Goal: Task Accomplishment & Management: Manage account settings

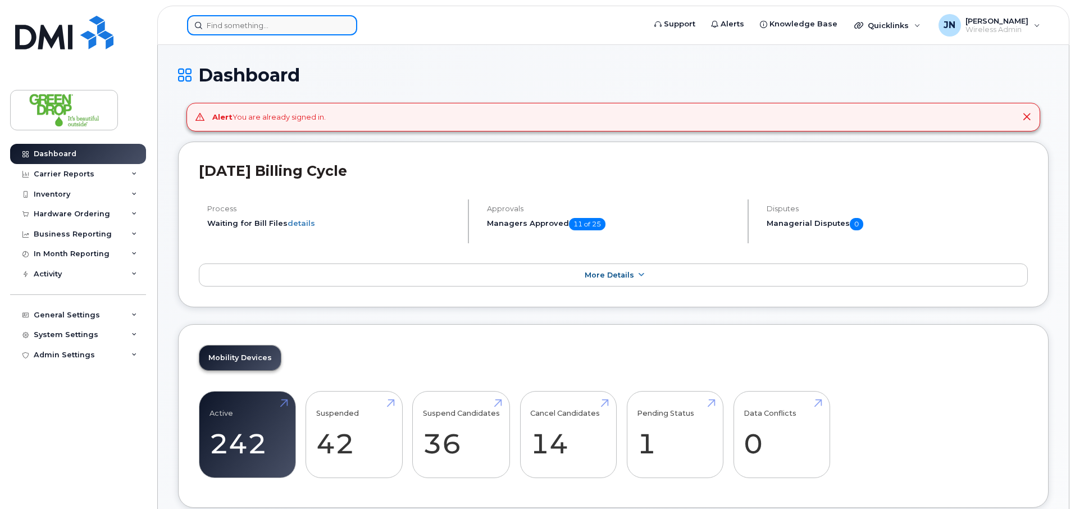
click at [249, 29] on input at bounding box center [272, 25] width 170 height 20
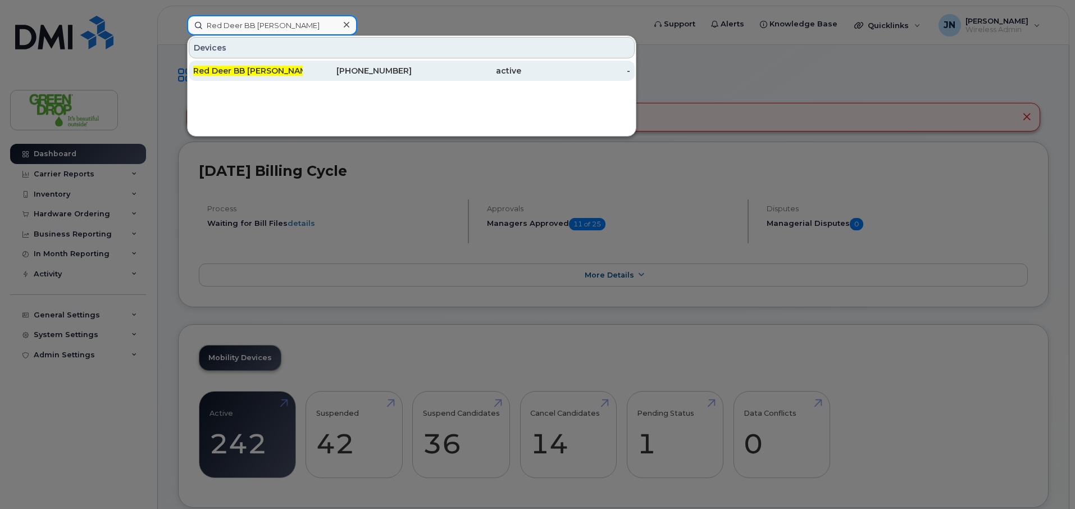
type input "Red Deer BB Sal"
click at [303, 65] on div "Red Deer BB Sal es iPhone" at bounding box center [358, 71] width 110 height 20
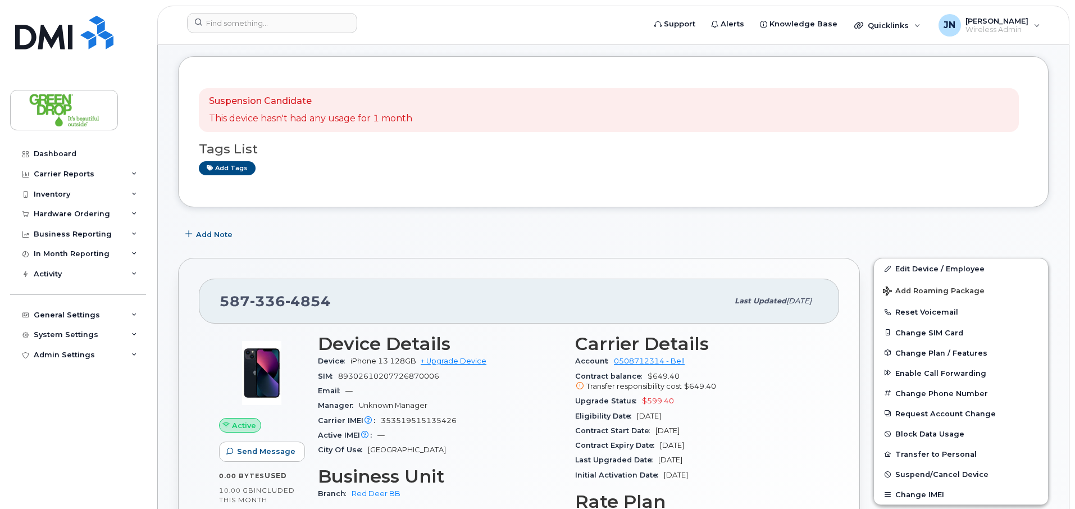
scroll to position [53, 0]
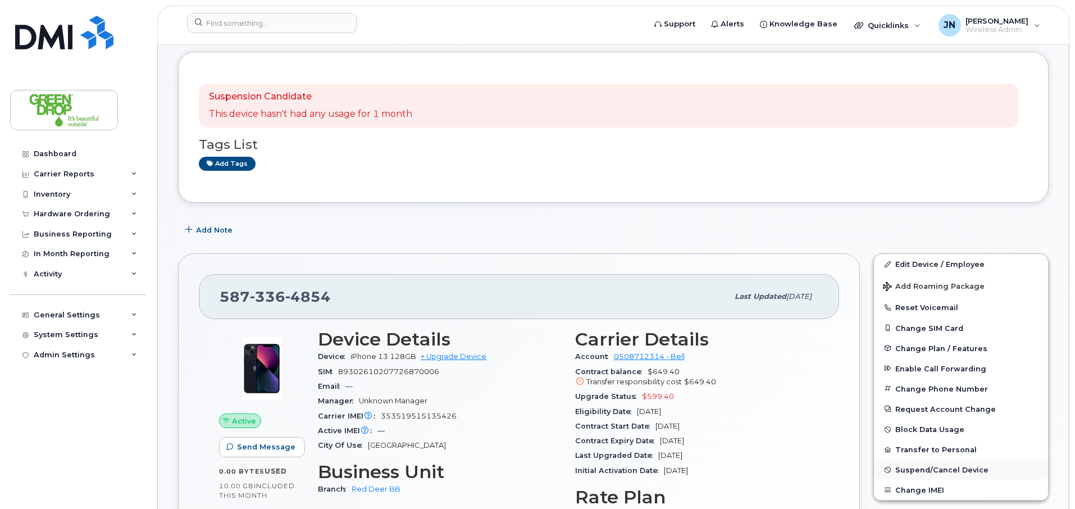
click at [964, 472] on span "Suspend/Cancel Device" at bounding box center [941, 470] width 93 height 8
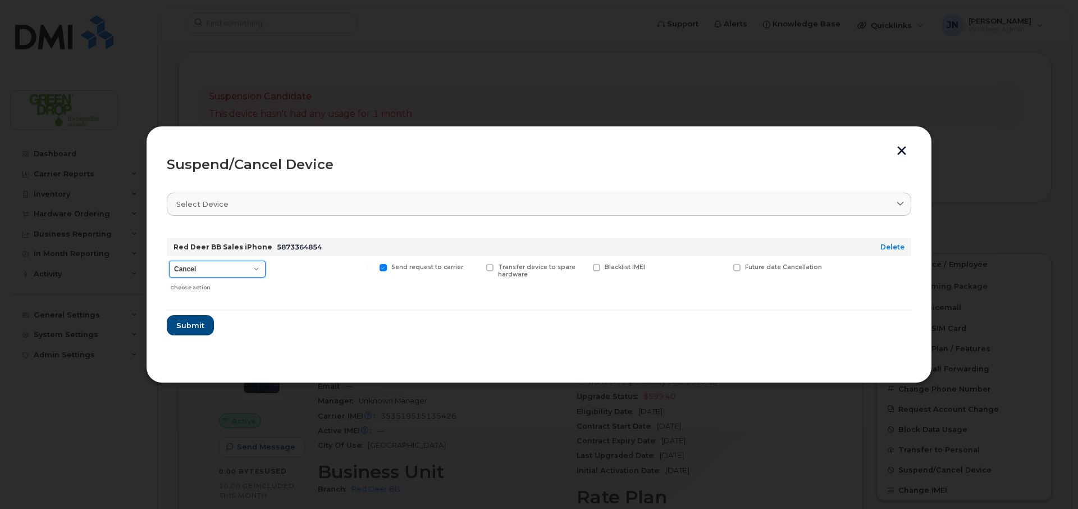
click at [242, 264] on select "Cancel Suspend - Extend Suspension Suspend - Reduced Rate Suspend - Full Rate S…" at bounding box center [217, 269] width 97 height 17
select select "[object Object]"
click at [169, 261] on select "Cancel Suspend - Extend Suspension Suspend - Reduced Rate Suspend - Full Rate S…" at bounding box center [217, 269] width 97 height 17
click at [194, 320] on span "Submit" at bounding box center [190, 325] width 28 height 11
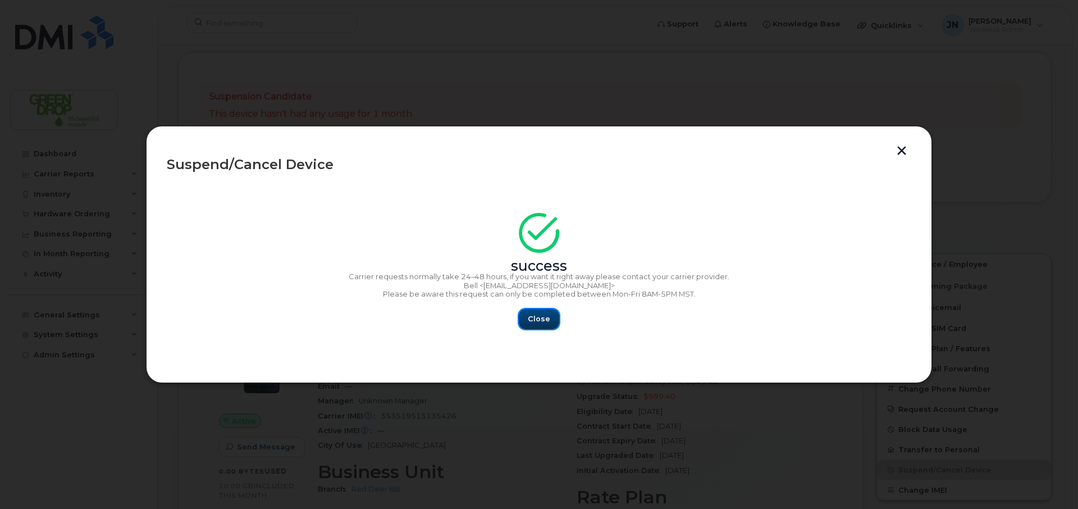
click at [535, 320] on span "Close" at bounding box center [539, 318] width 22 height 11
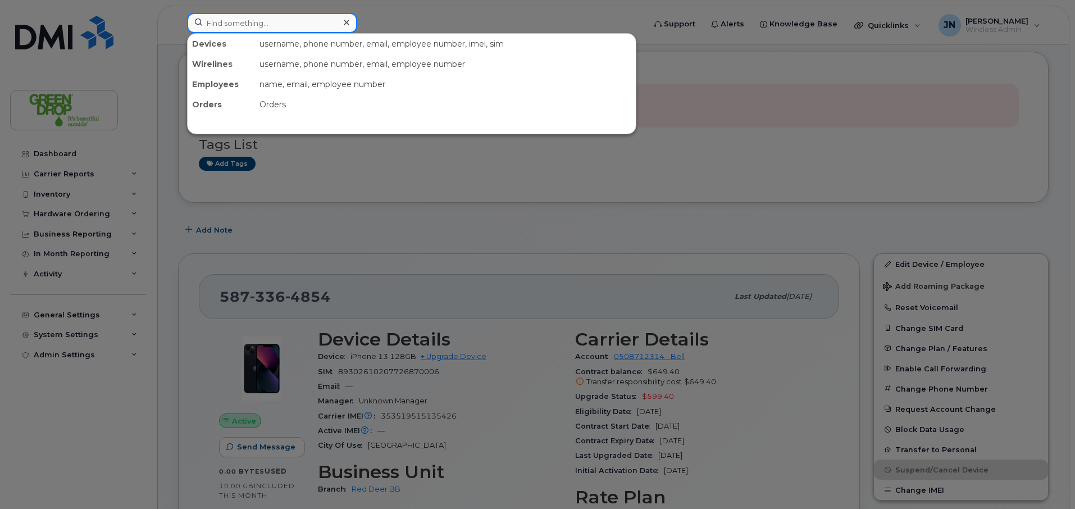
click at [262, 22] on input at bounding box center [272, 23] width 170 height 20
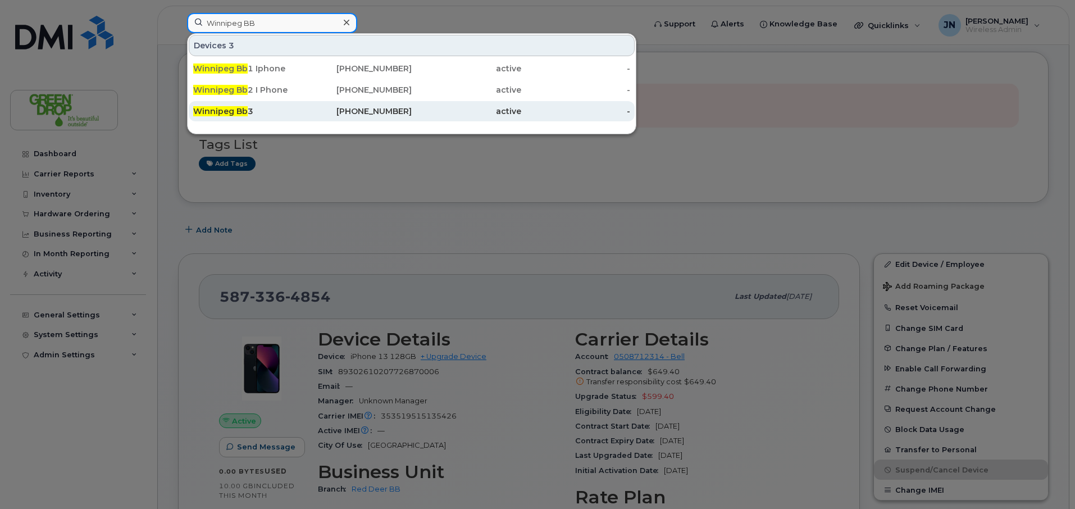
type input "Winnipeg BB"
click at [251, 115] on div "Winnipeg Bb 3" at bounding box center [248, 111] width 110 height 11
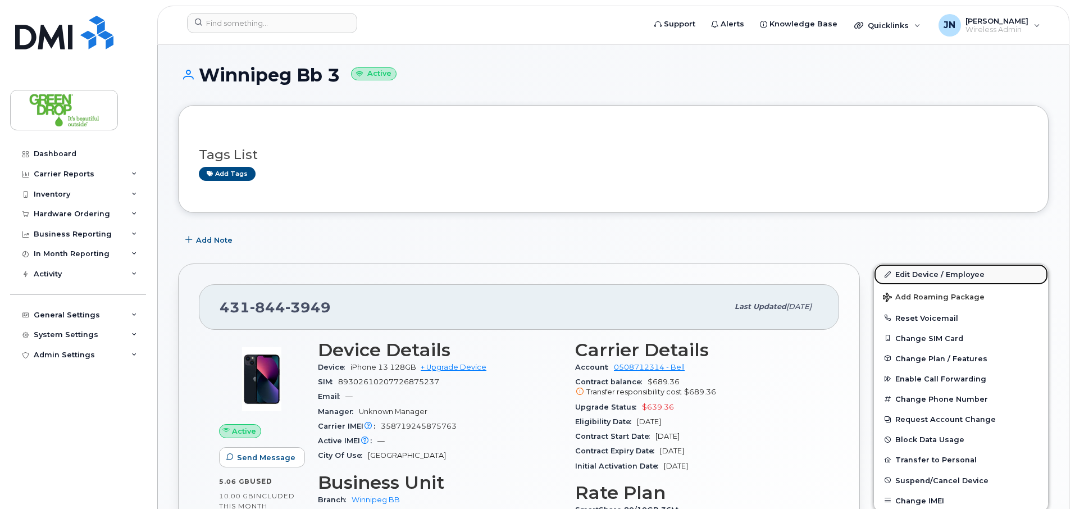
click at [946, 280] on link "Edit Device / Employee" at bounding box center [961, 274] width 174 height 20
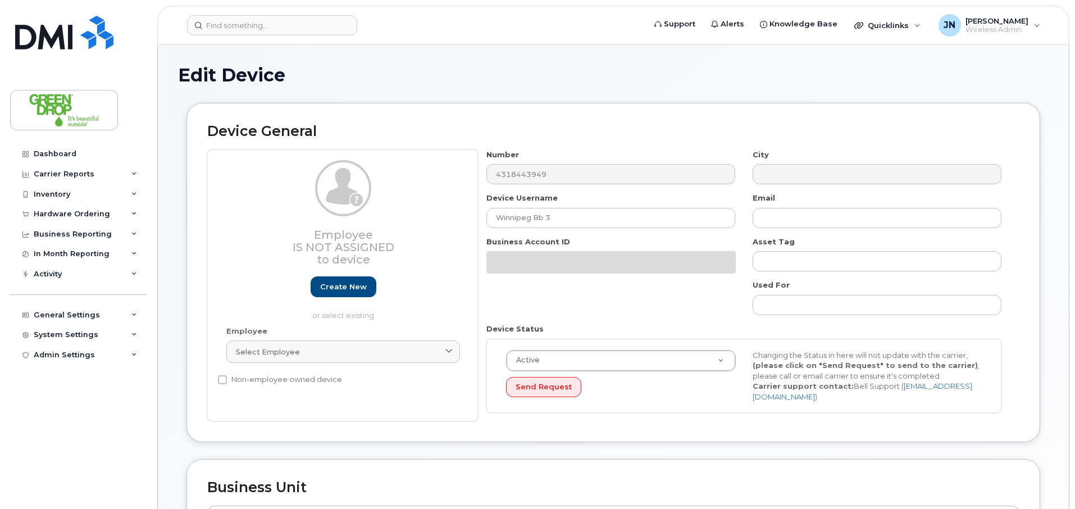
select select "83998"
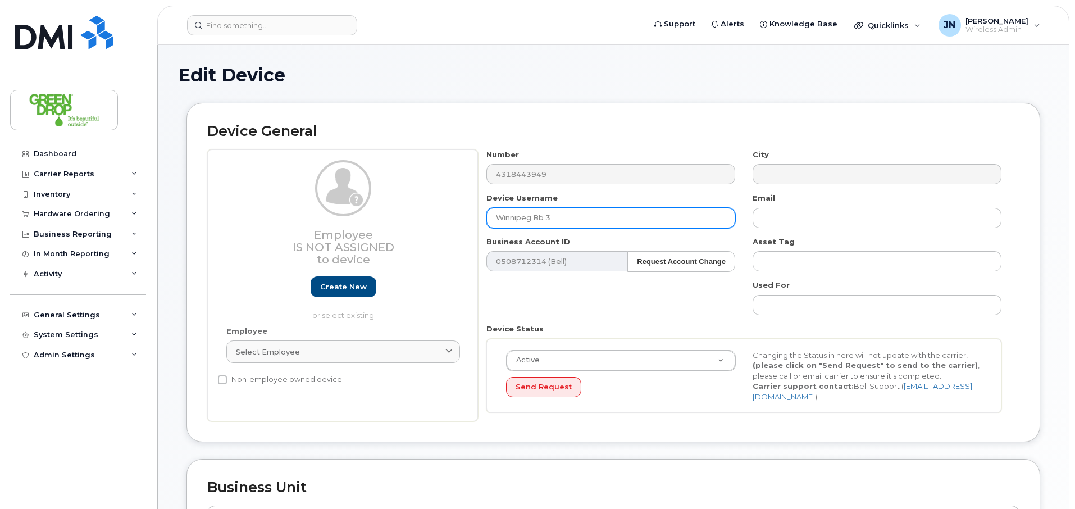
click at [603, 220] on input "Winnipeg Bb 3" at bounding box center [610, 218] width 249 height 20
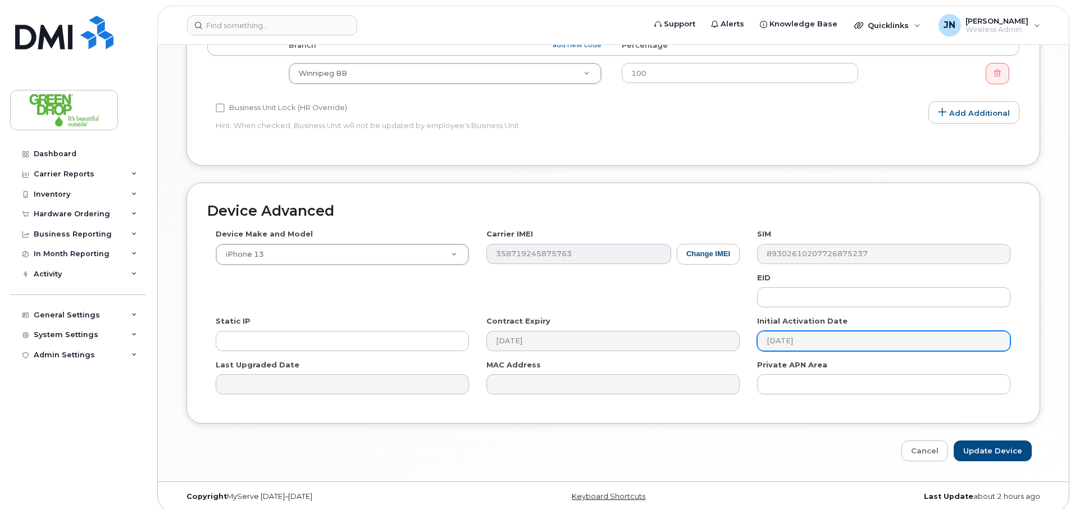
scroll to position [474, 0]
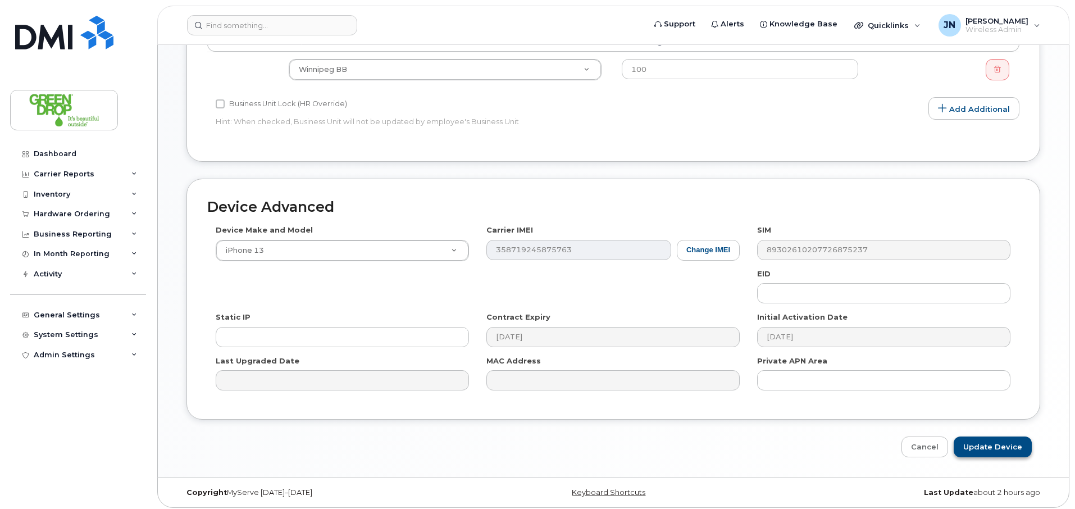
type input "Winnipeg Bb 3 Iphone"
click at [983, 439] on input "Update Device" at bounding box center [993, 446] width 78 height 21
type input "Saving..."
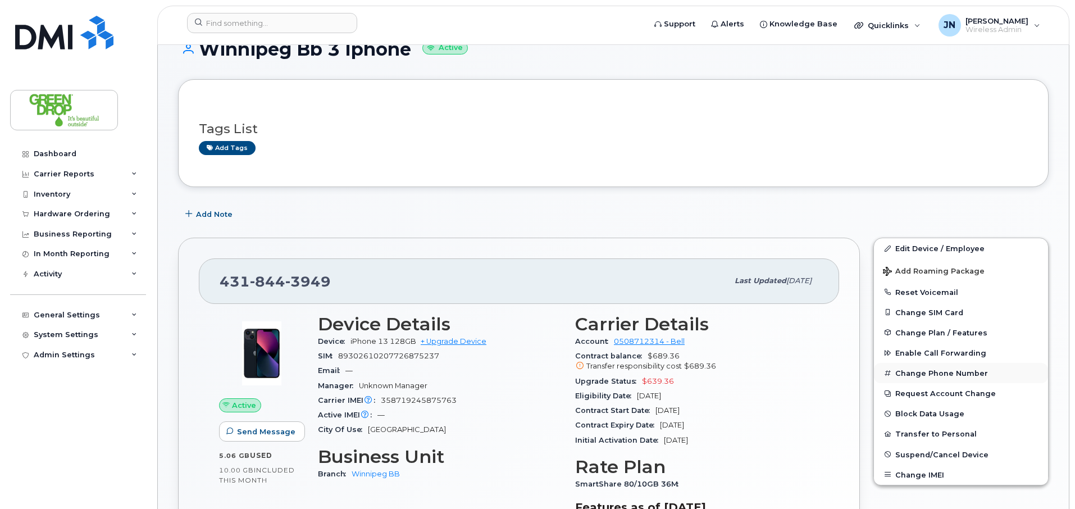
scroll to position [26, 0]
click at [959, 452] on span "Suspend/Cancel Device" at bounding box center [941, 453] width 93 height 8
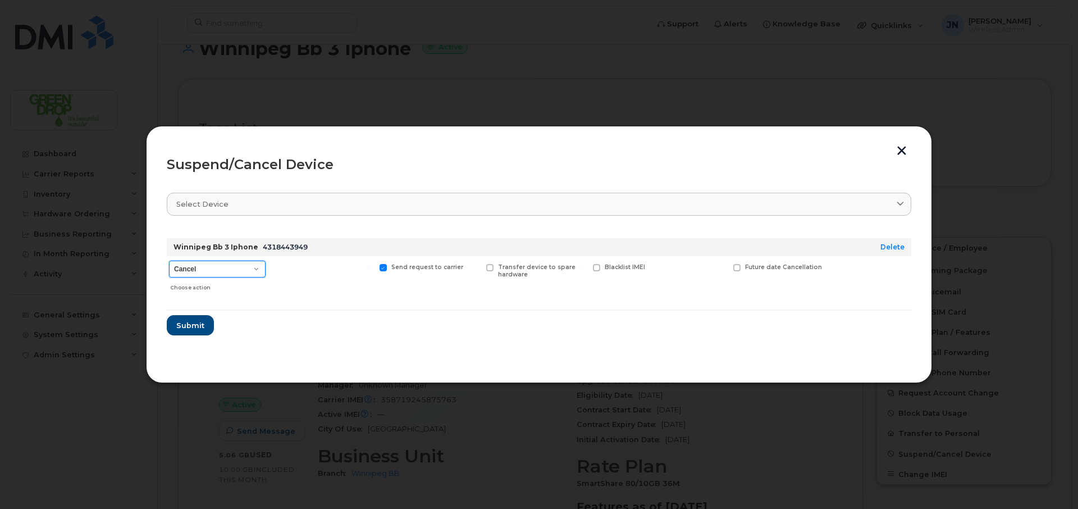
click at [247, 275] on select "Cancel Suspend - Extend Suspension Suspend - Reduced Rate Suspend - Full Rate S…" at bounding box center [217, 269] width 97 height 17
select select "[object Object]"
click at [169, 261] on select "Cancel Suspend - Extend Suspension Suspend - Reduced Rate Suspend - Full Rate S…" at bounding box center [217, 269] width 97 height 17
click at [187, 322] on span "Submit" at bounding box center [190, 325] width 28 height 11
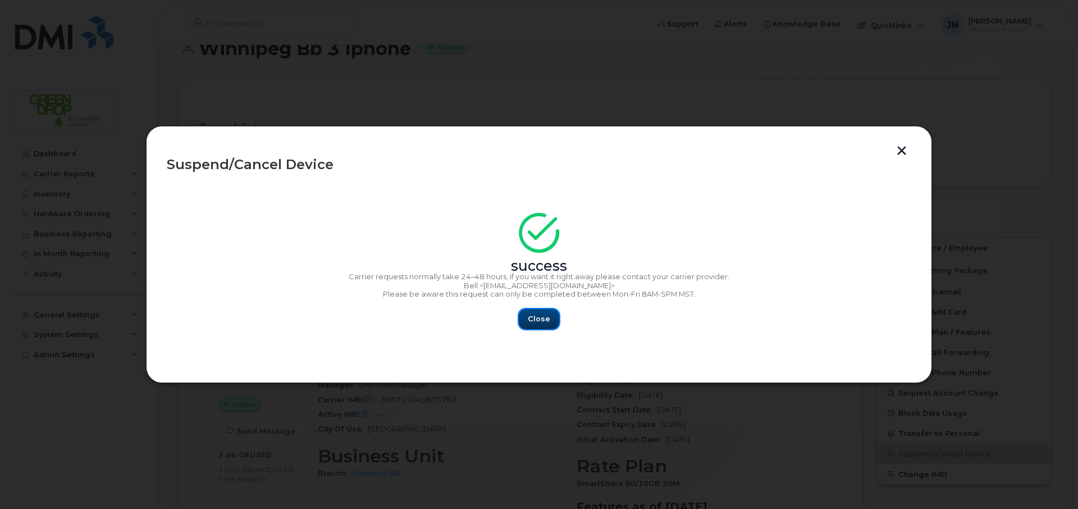
click at [536, 309] on button "Close" at bounding box center [539, 319] width 40 height 20
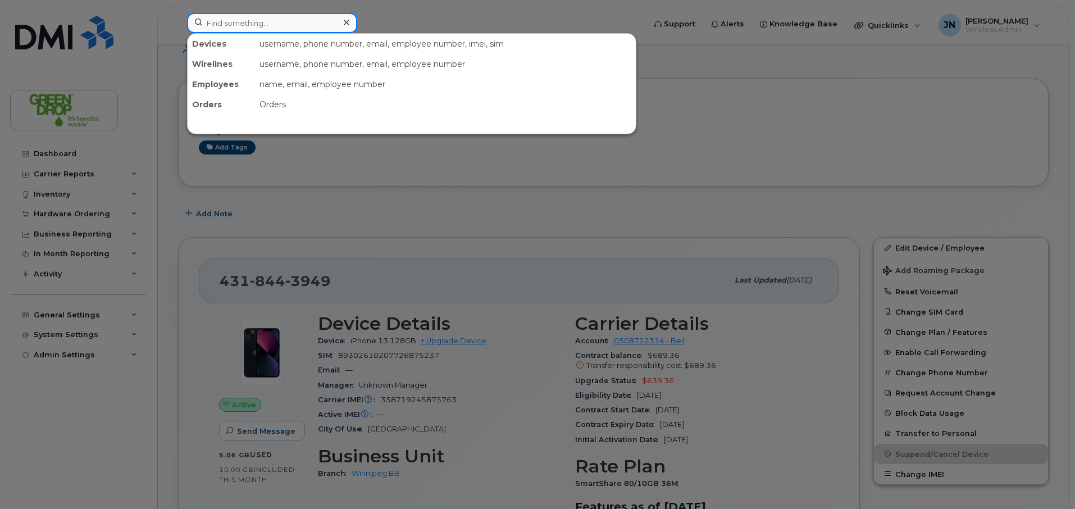
click at [238, 28] on input at bounding box center [272, 23] width 170 height 20
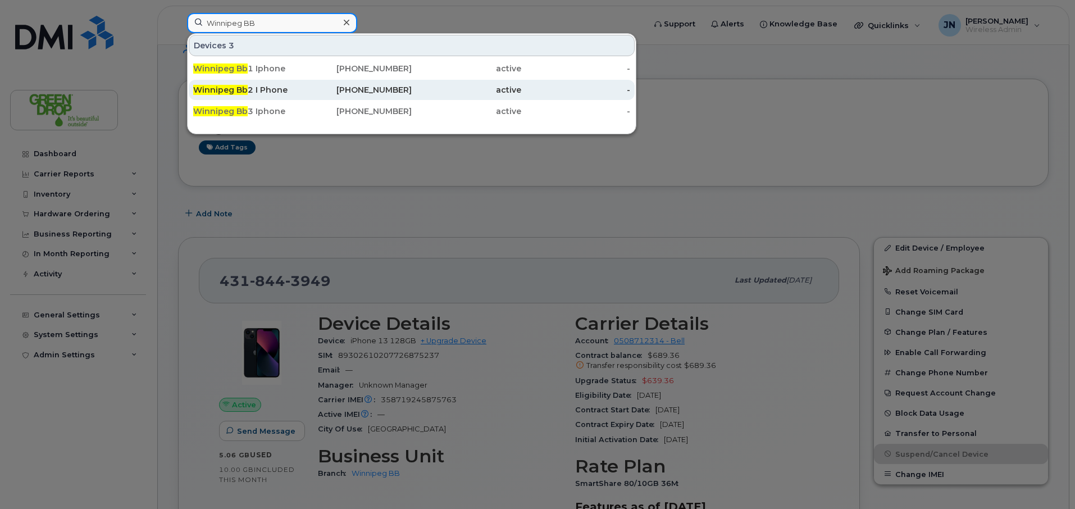
type input "Winnipeg BB"
click at [331, 91] on div "431-278-2440" at bounding box center [358, 89] width 110 height 11
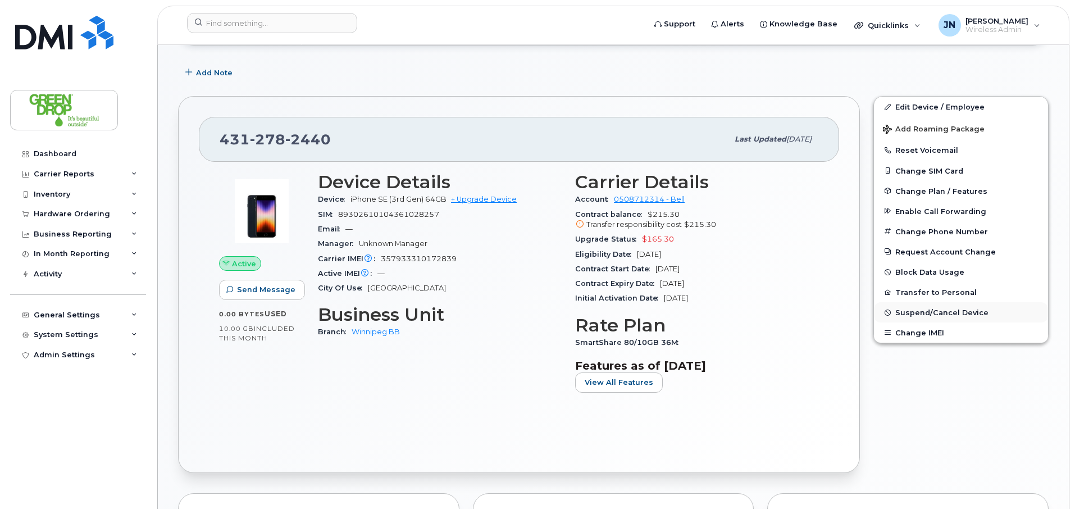
scroll to position [212, 0]
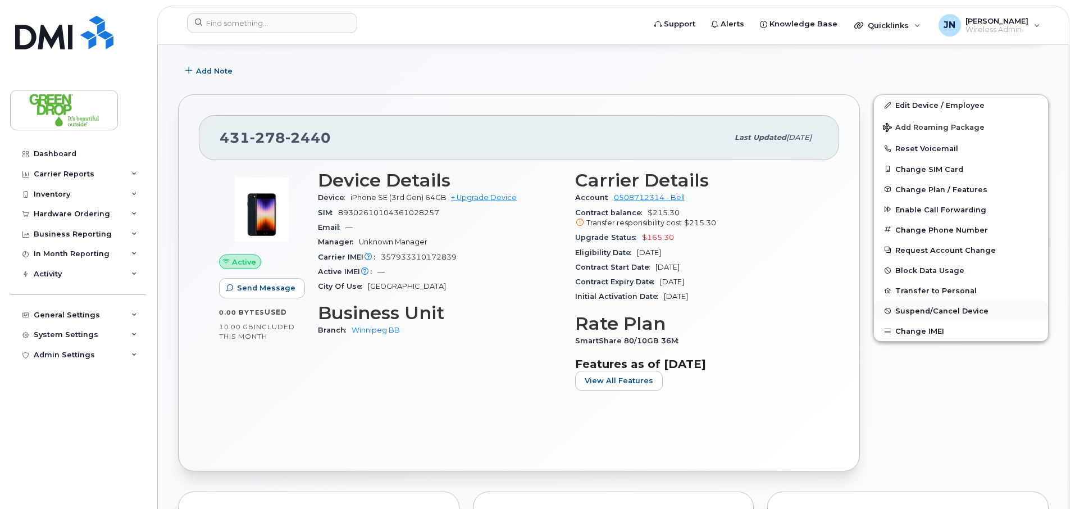
click at [944, 308] on span "Suspend/Cancel Device" at bounding box center [941, 311] width 93 height 8
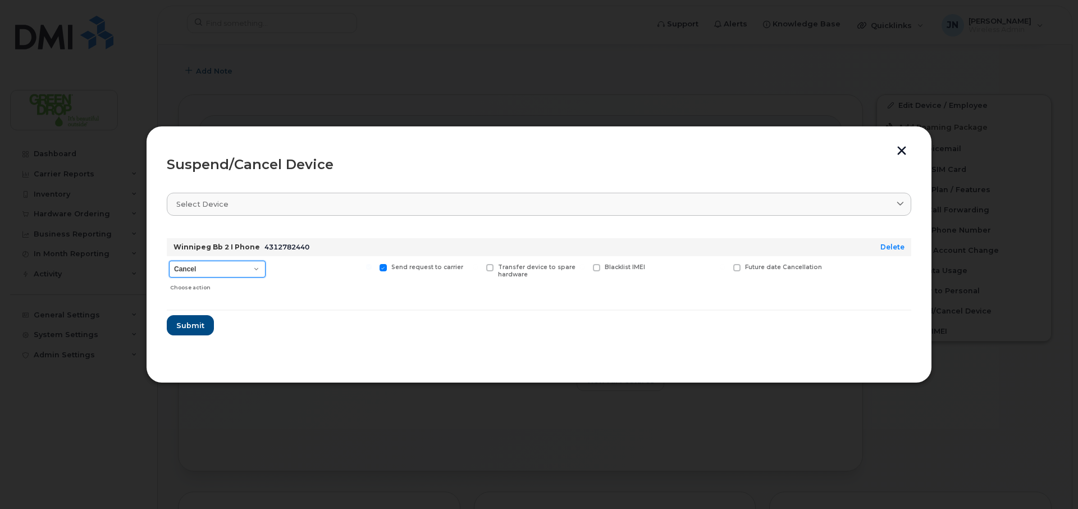
click at [222, 270] on select "Cancel Suspend - Extend Suspension Suspend - Reduced Rate Suspend - Full Rate S…" at bounding box center [217, 269] width 97 height 17
select select "[object Object]"
click at [169, 261] on select "Cancel Suspend - Extend Suspension Suspend - Reduced Rate Suspend - Full Rate S…" at bounding box center [217, 269] width 97 height 17
click at [198, 323] on span "Submit" at bounding box center [190, 325] width 28 height 11
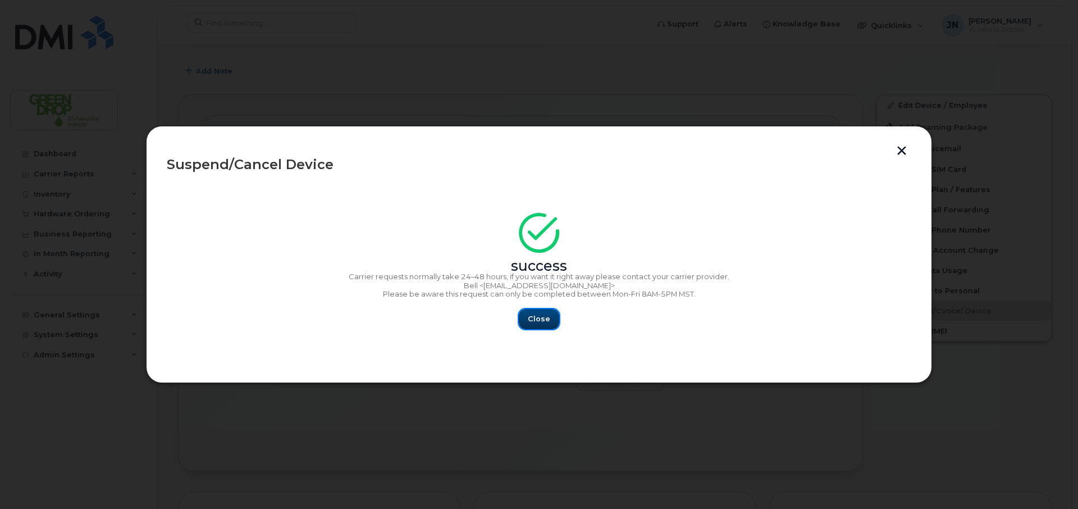
click at [545, 318] on span "Close" at bounding box center [539, 318] width 22 height 11
